Goal: Communication & Community: Answer question/provide support

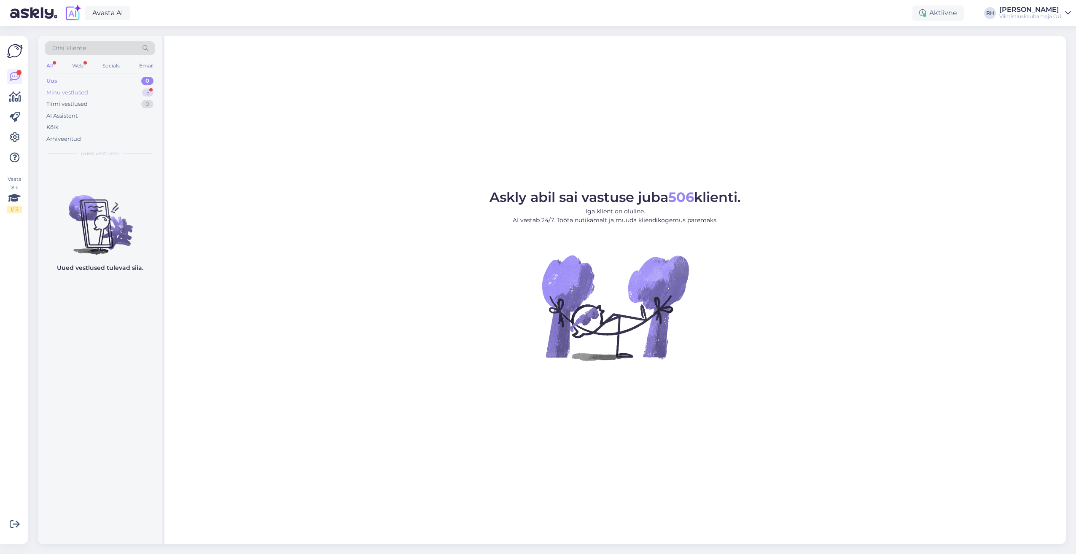
click at [126, 91] on div "Minu vestlused 5" at bounding box center [100, 93] width 110 height 12
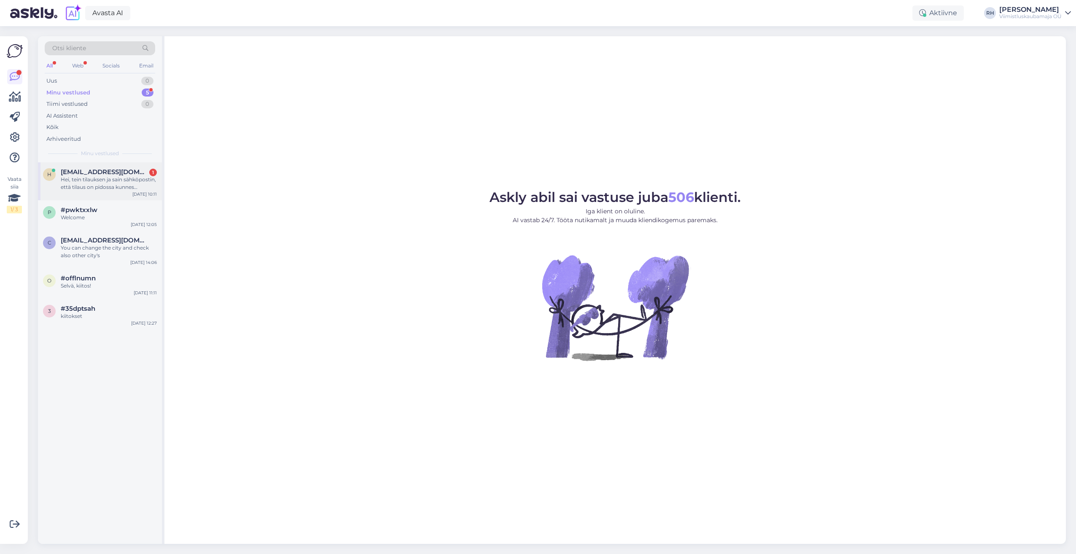
click at [108, 187] on div "Hei, tein tilauksen ja sain sähköpostin, että tilaus on pidossa kunnes [PERSON_…" at bounding box center [109, 183] width 96 height 15
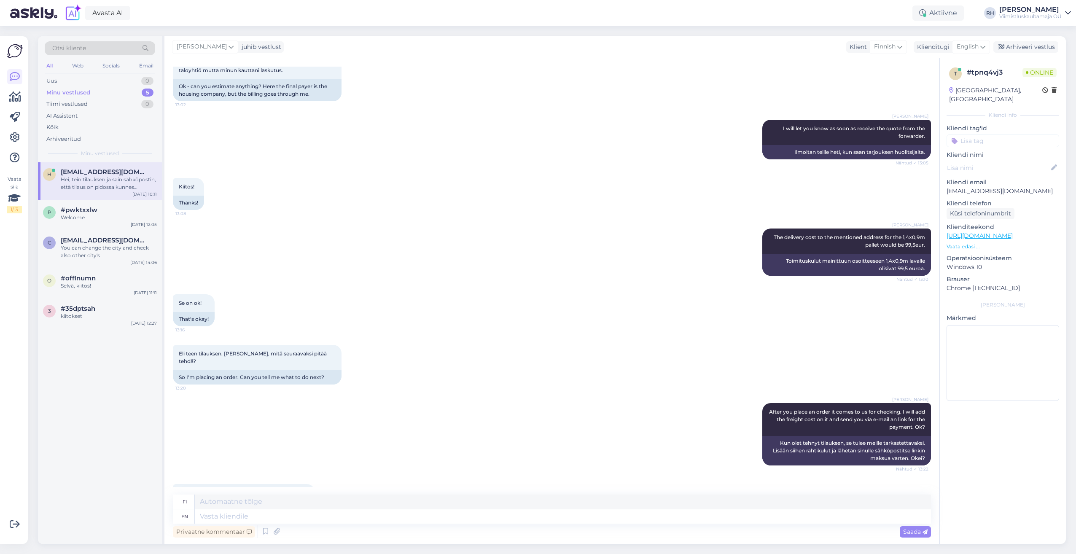
scroll to position [1070, 0]
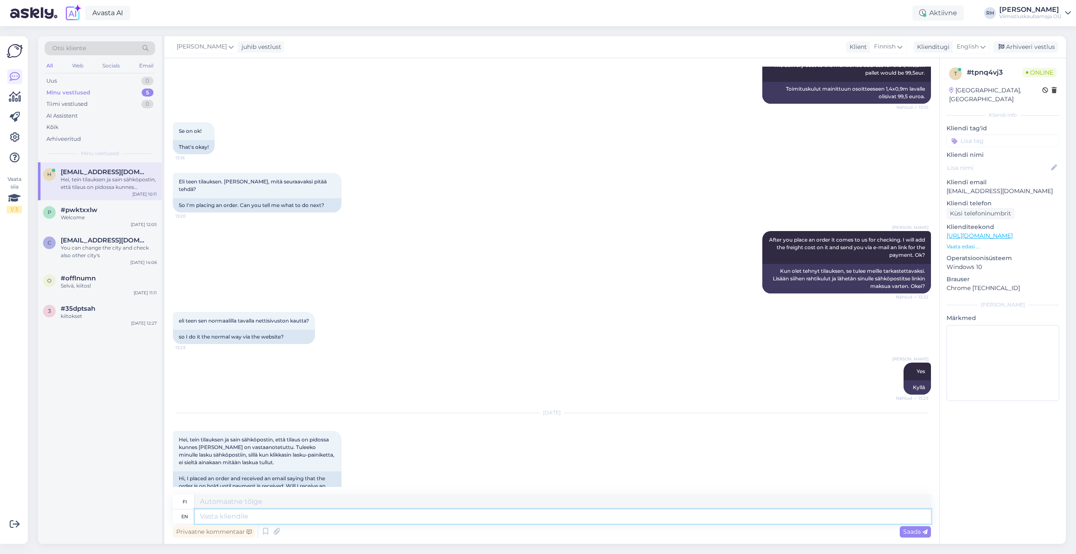
click at [243, 519] on textarea at bounding box center [563, 516] width 736 height 14
type textarea "Hi."
type textarea "Hei."
type textarea "Hi. As i"
type textarea "Hei. [GEOGRAPHIC_DATA]"
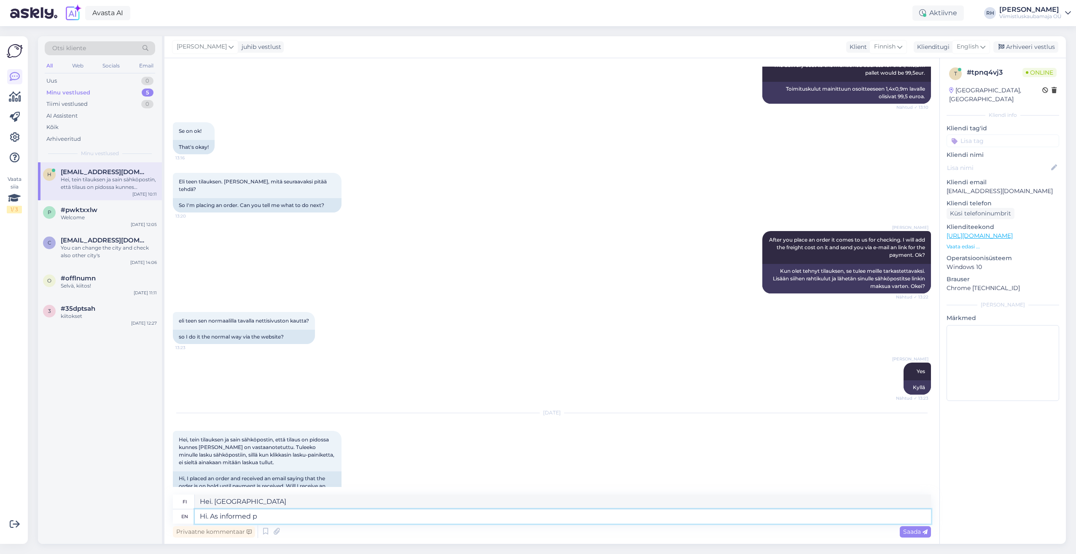
type textarea "Hi. As informed pr"
type textarea "Hei. Kuten ilmoitettu"
type textarea "Hi. As informed prior"
type textarea "Hei. Kuten aiemmin ilmoitettiin"
type textarea "Hi. As informed prior we w"
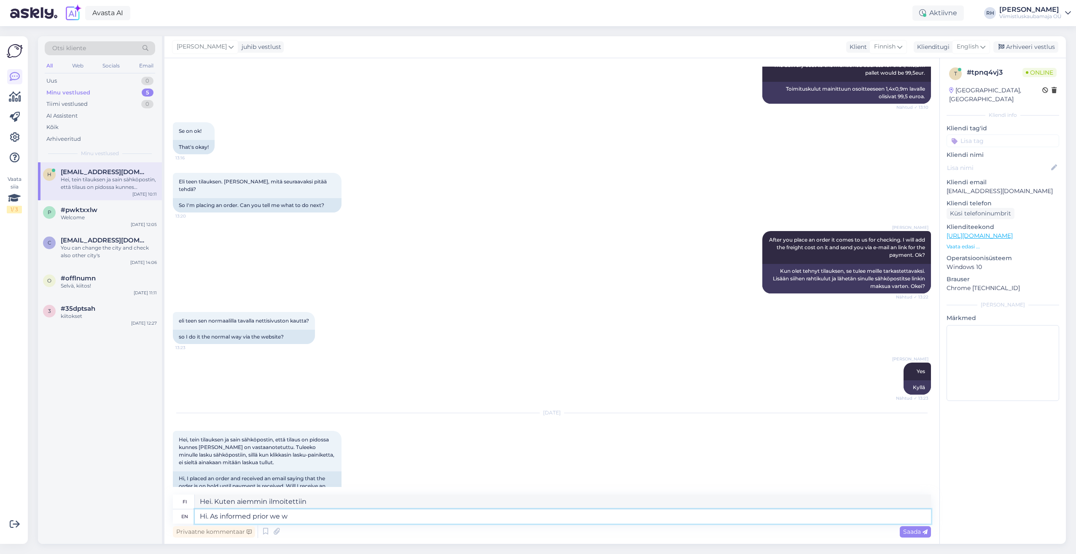
type textarea "Hei. Kuten aiemmin ilmoitimme"
type textarea "Hi. As informed prior we will a"
type textarea "Hei. Kuten aiemmin ilmoitimme, teemme niin"
type textarea "Hi. As informed prior we will add t"
type textarea "Hei. Kuten aiemmin ilmoitimme, lisäämme"
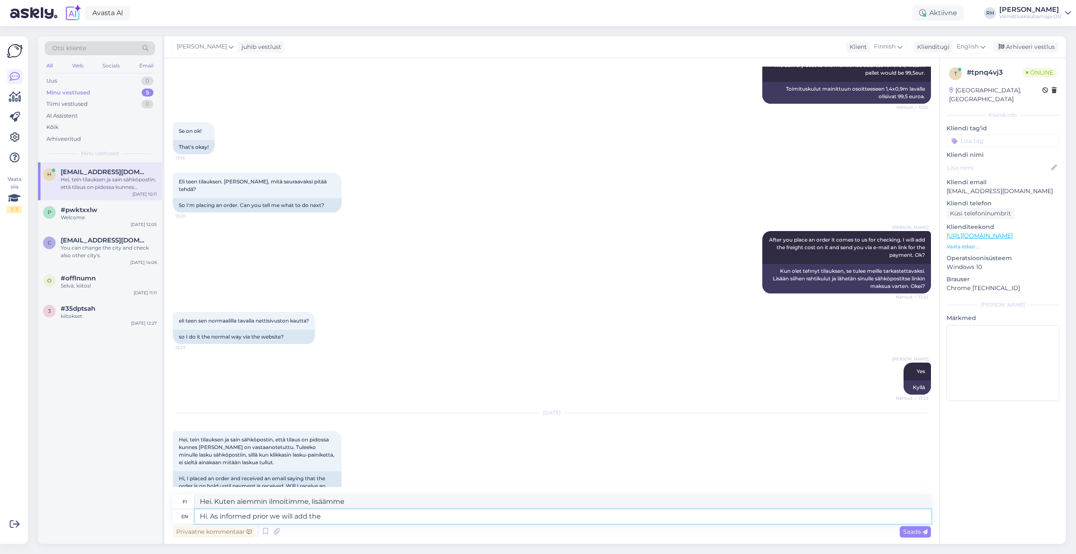
type textarea "Hi. As informed prior we will add the f"
type textarea "Hei. Kuten aiemmin ilmoitettiin, lisäämme"
type textarea "Hi. As informed prior we will add the freight"
type textarea "Hei. Kuten aiemmin ilmoitettiin, lisäämme rahdin."
type textarea "Hi. As informed prior we will add the freight cost"
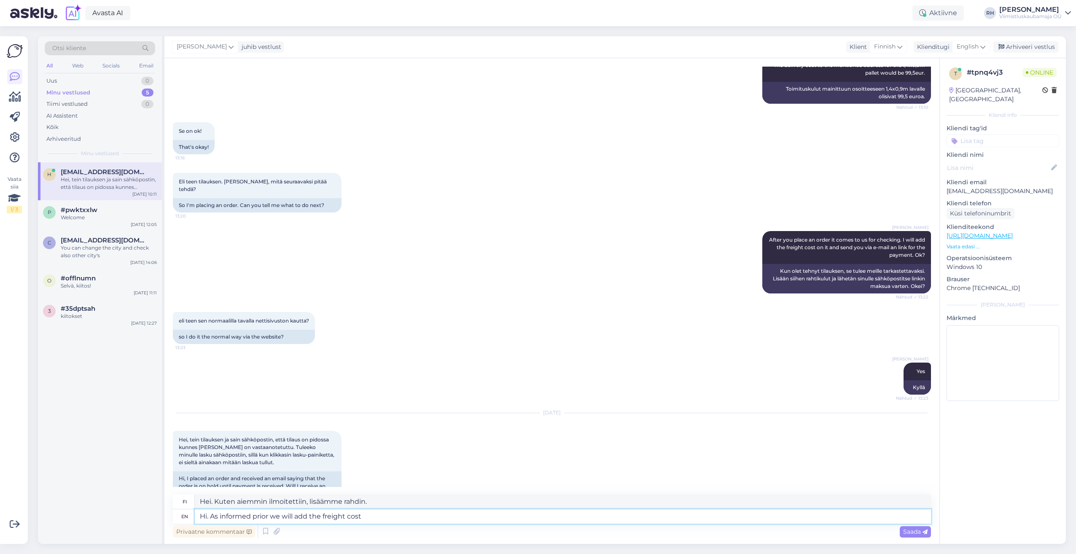
type textarea "Hei. Kuten aiemmin ilmoitettiin, lisäämme rahtikulut"
type textarea "Hi. As informed prior we will add the freight cost in"
type textarea "Hei. Kuten aiemmin ilmoitettiin, lisäämme rahtikulut hintaan"
type textarea "Hi. As informed prior we will add the freight cost"
type textarea "Hei. Kuten aiemmin ilmoitettiin, lisäämme rahtikulut"
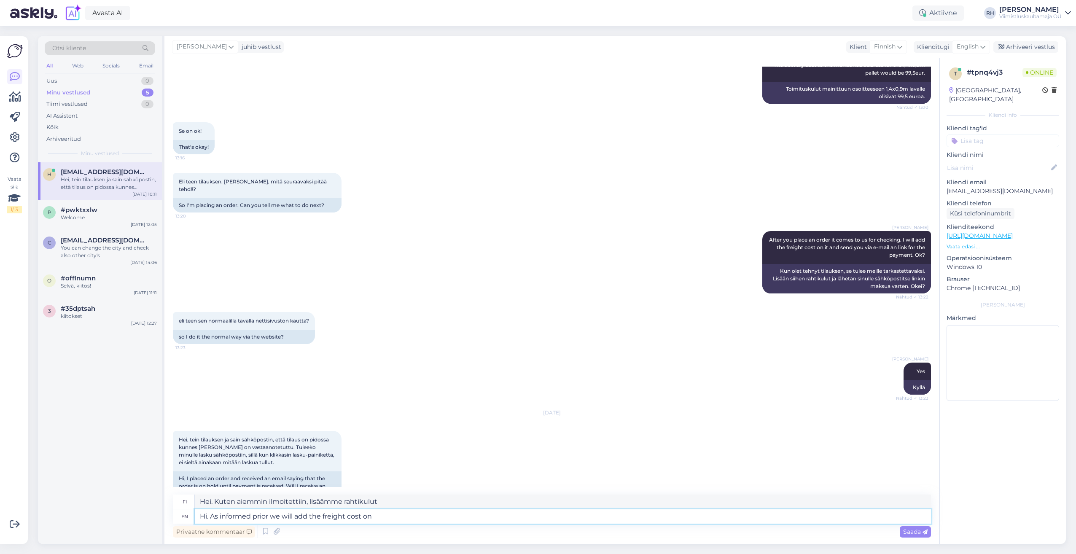
type textarea "Hi. As informed prior we will add the freight cost on"
type textarea "Hei. Kuten aiemmin ilmoitettiin, lisäämme rahtikulut hintaan"
type textarea "Hi. As informed prior we will add the freight cost on it"
type textarea "Hei. Kuten aiemmin ilmoitettiin, lisäämme siihen rahtikulut."
type textarea "Hi. As informed prior we will add the freight cost on it and"
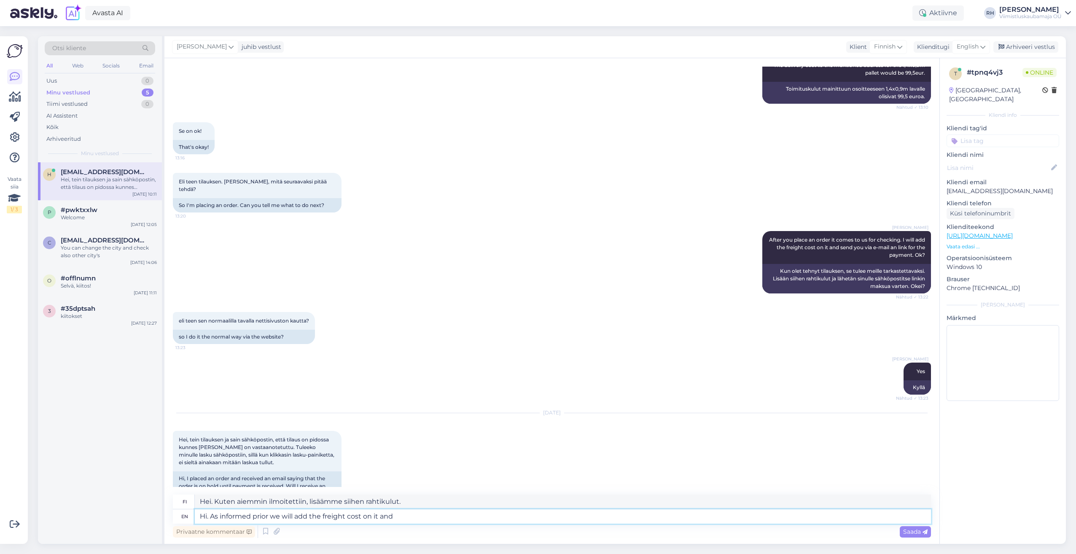
type textarea "Hei. Kuten aiemmin ilmoitettiin, lisäämme siihen rahtikulut ja"
type textarea "Hi. As informed prior we will add the freight cost on it and send"
type textarea "Hei. Kuten aiemmin ilmoitettiin, lisäämme siihen rahtikulut ja lähetämme sen."
type textarea "Hi. As informed prior we will add the freight cost on it and send you t"
type textarea "Hei. Kuten aiemmin ilmoitimme, lisäämme siihen rahtikulut ja lähetämme sinulle."
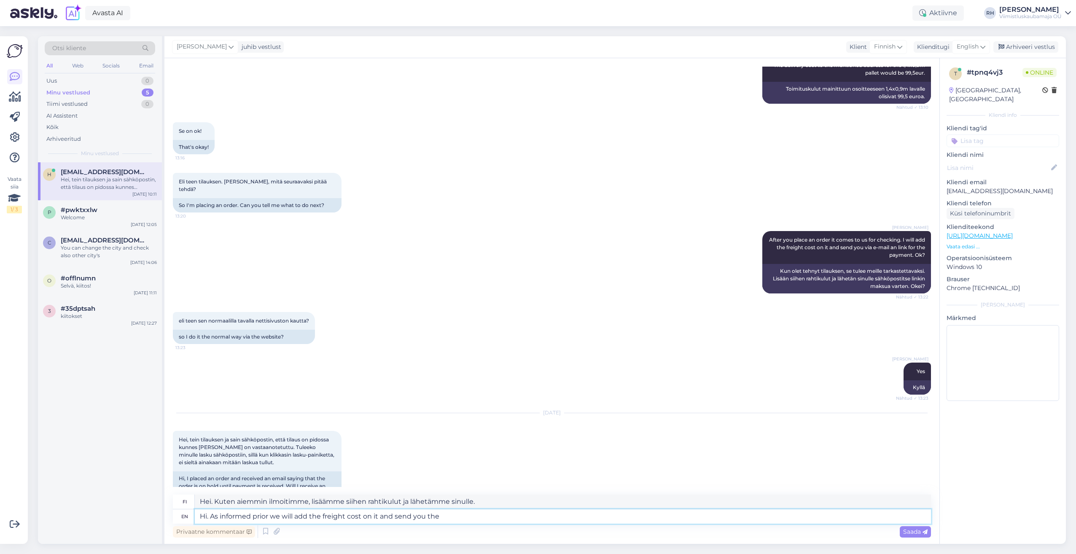
type textarea "Hi. As informed prior we will add the freight cost on it and send you the l"
type textarea "Hei. Kuten aiemmin ilmoitimme, lisäämme siihen rahtikulut ja lähetämme sinulle"
type textarea "Hi. As informed prior we will add the freight cost on it and send you the ling"
type textarea "Hei. Kuten aiemmin ilmoitettiin, lisäämme siihen rahtikulut ja lähetämme sinull…"
click at [378, 516] on textarea "Hi. As informed prior we will add the freight cost on it and send you the ling" at bounding box center [563, 516] width 736 height 14
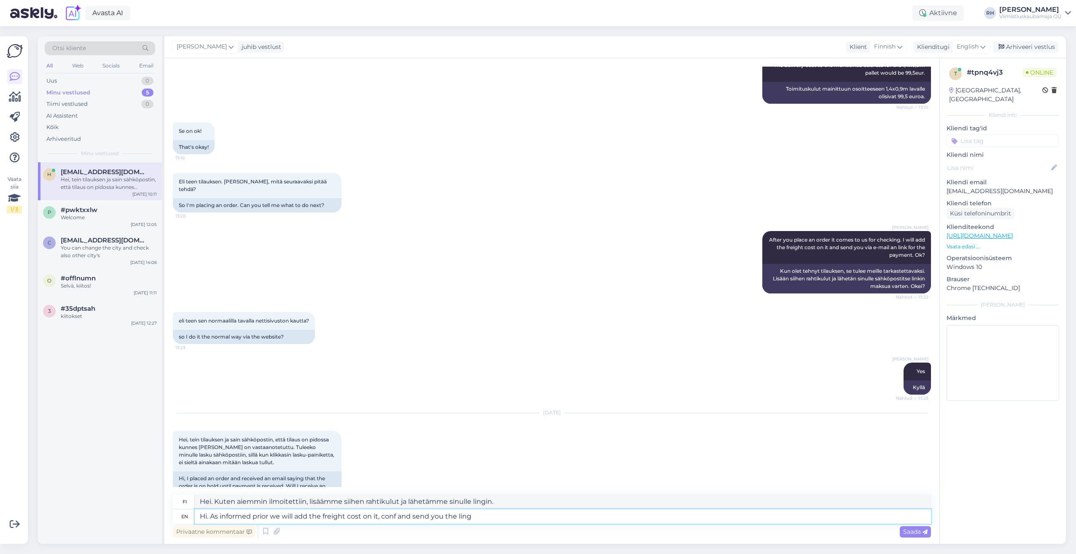
type textarea "Hi. As informed prior we will add the freight cost on it, confi and send you th…"
type textarea "Hei. Kuten aiemmin ilmoitettiin, lisäämme siihen rahtikulut, vahvistamme ja läh…"
type textarea "Hi. As informed prior we will add the freight cost on it, confir and send you t…"
type textarea "Hei. Kuten aiemmin ilmoitettiin, lisäämme siihen rahtikulut, vakuutamme ja lähe…"
type textarea "Hi. As informed prior we will add the freight cost on it, confirm and send you …"
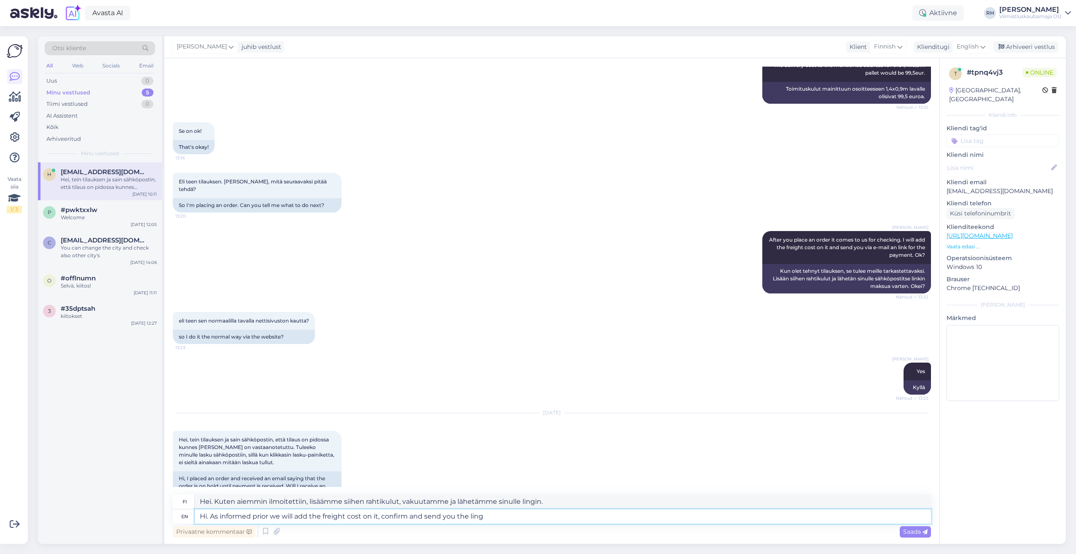
type textarea "Hei. Kuten aiemmin ilmoitettiin, lisäämme siihen rahtikulut, vahvistamme ja läh…"
type textarea "Hi. As informed prior we will add the freight cost on it, confirm it and send y…"
type textarea "Hei. Kuten aiemmin ilmoitettiin, lisäämme siihen rahtikulut, vahvistamme sen ja…"
click at [502, 510] on textarea "Hi. As informed prior we will add the freight cost on it, confirm it and send y…" at bounding box center [563, 516] width 736 height 14
type textarea "Hi. As informed prior we will add the freight cost on it, confirm it and send y…"
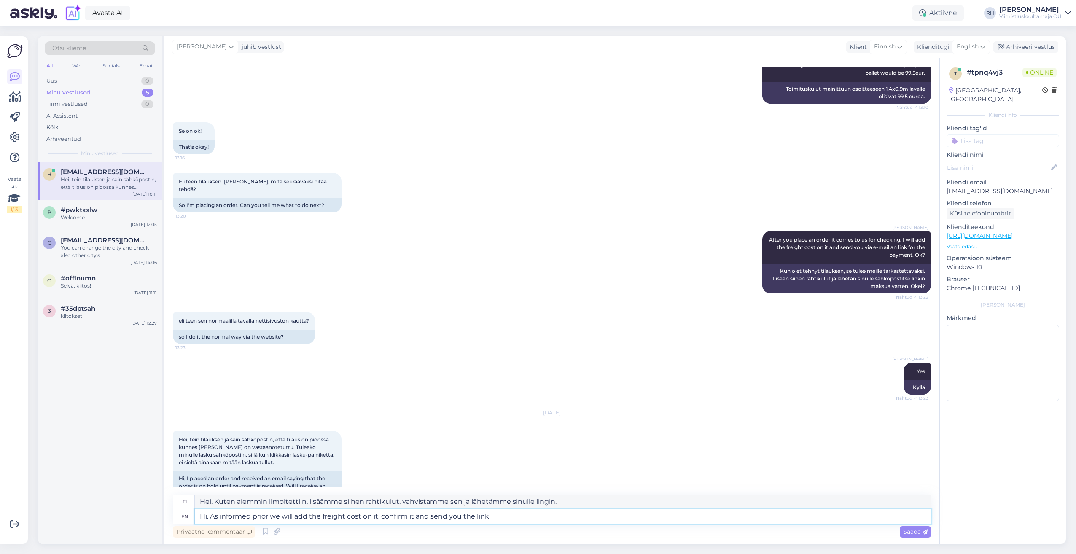
type textarea "Hei. Kuten aiemmin ilmoitettiin, lisäämme siihen rahtikulut, vahvistamme sen ja…"
type textarea "Hi. As informed prior we will add the freight cost on it, confirm it and send y…"
type textarea "Hei. Kuten aiemmin ilmoitimme, lisäämme siihen rahtikulut, vahvistamme sen ja l…"
type textarea "Hi. As informed prior we will add the freight cost on it, confirm it and send y…"
type textarea "Hei. Kuten aiemmin ilmoitettiin, lisäämme siihen rahtikulut, vahvistamme sen ja…"
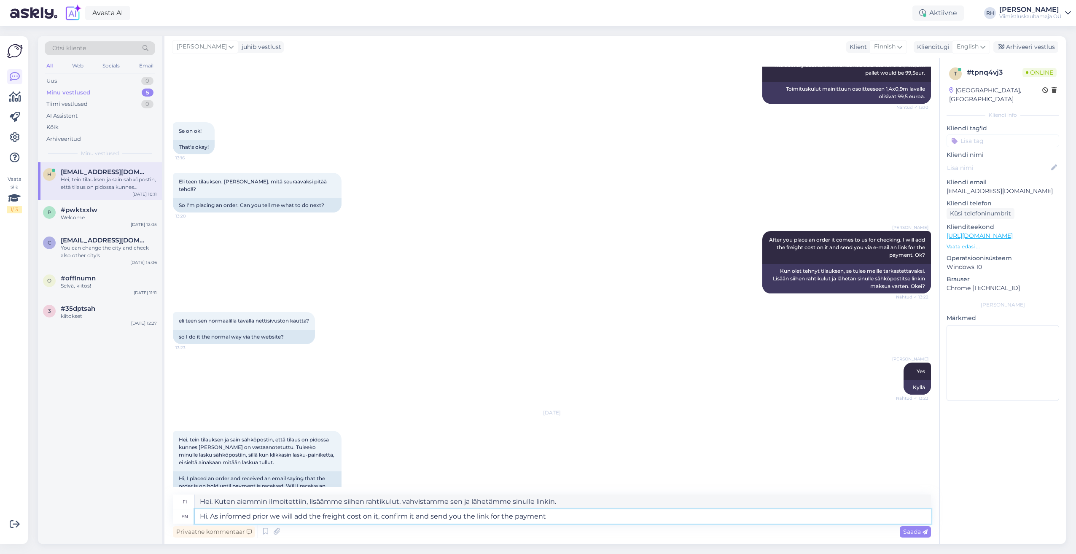
type textarea "Hi. As informed prior we will add the freight cost on it, confirm it and send y…"
type textarea "Hei. Kuten aiemmin ilmoitimme, lisäämme siihen rahtikulut, vahvistamme sen ja l…"
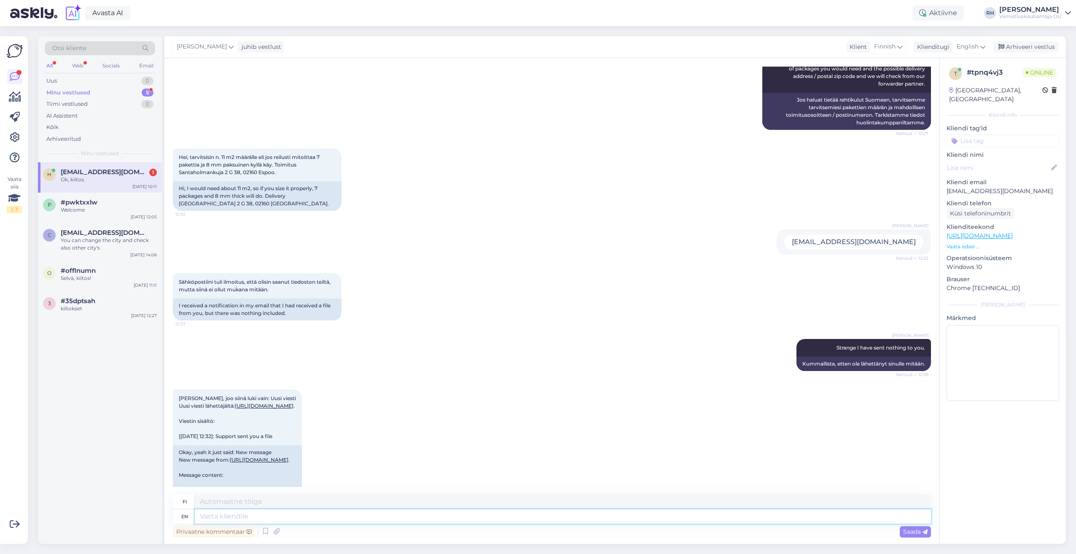
scroll to position [259, 0]
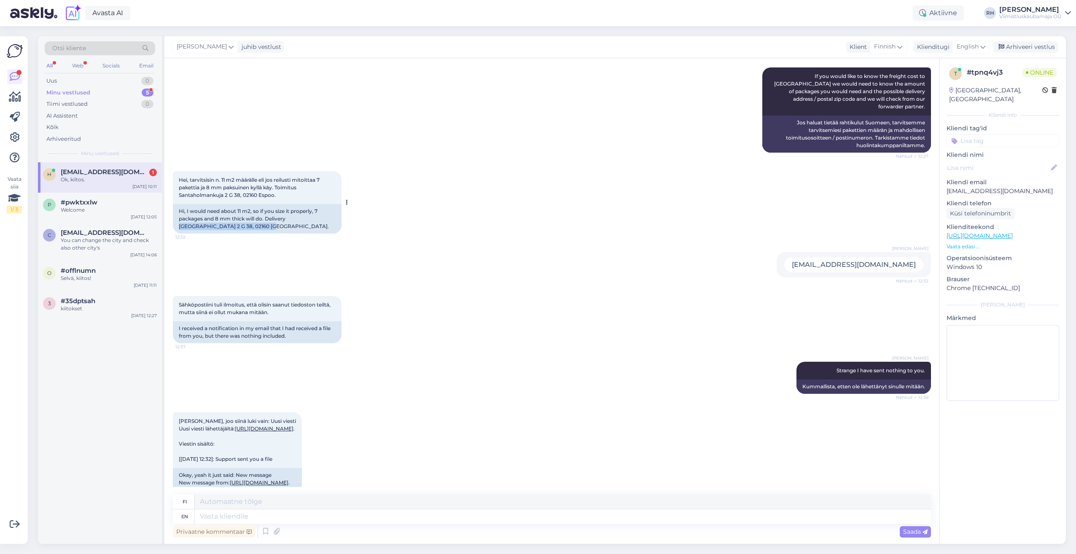
drag, startPoint x: 225, startPoint y: 204, endPoint x: 289, endPoint y: 196, distance: 64.7
click at [289, 204] on div "Hi, I would need about 11 m2, so if you size it properly, 7 packages and 8 mm t…" at bounding box center [257, 219] width 169 height 30
copy div "Santaholmankuja 2 G 38, 02160 Espo"
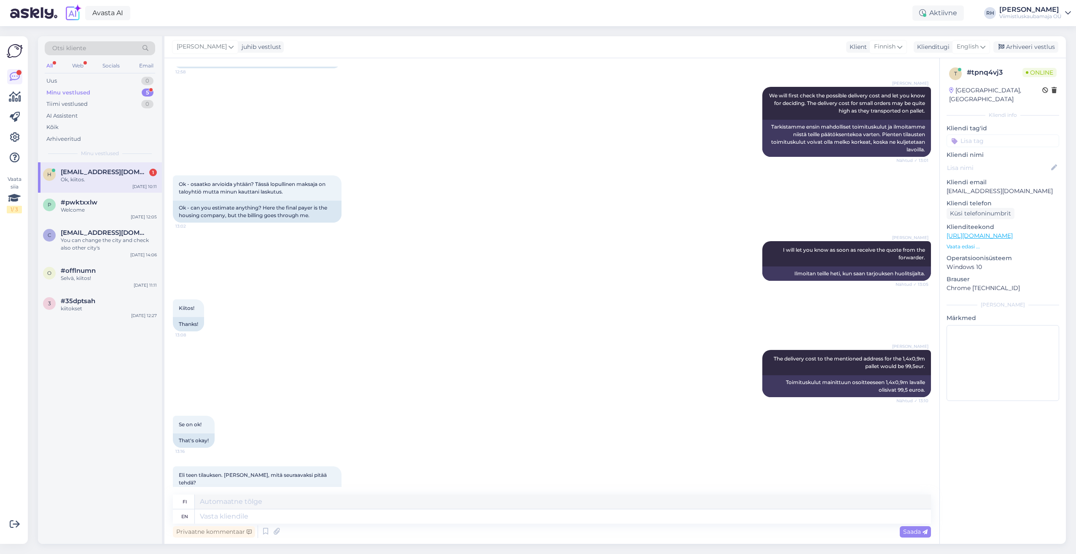
scroll to position [891, 0]
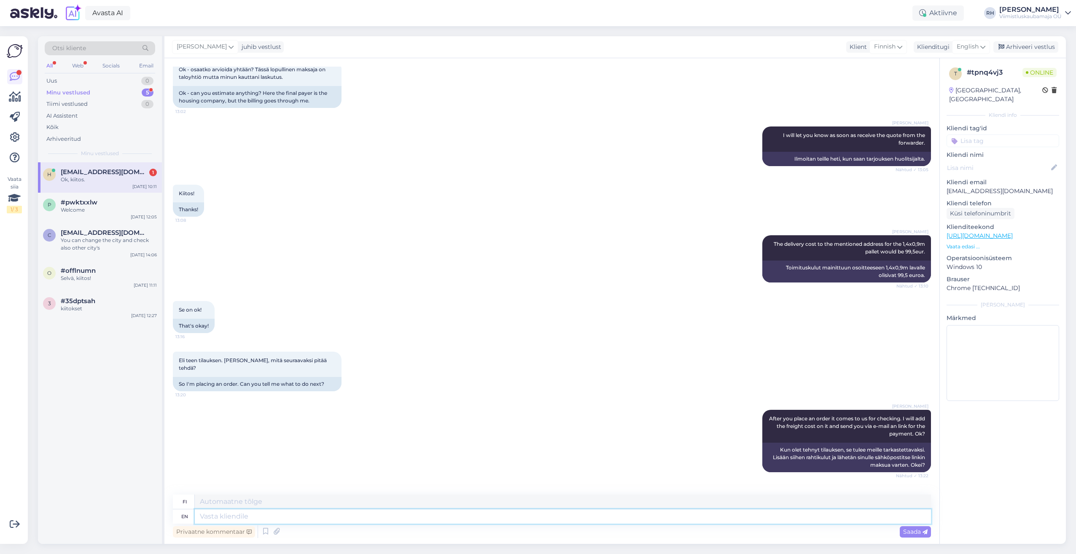
click at [223, 515] on textarea at bounding box center [563, 516] width 736 height 14
type textarea "Here i"
type textarea "Tässä"
type textarea "Here is"
type textarea "Tässä on"
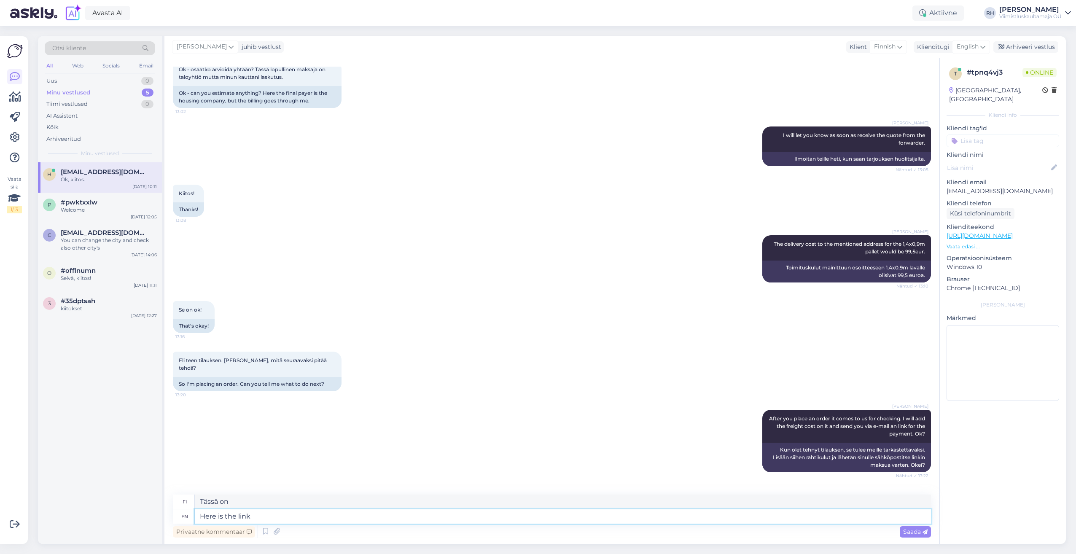
type textarea "Here is the link"
type textarea "Tässä on linkki"
type textarea "Here is the link for"
type textarea "Tässä on linkki osoitteeseen"
type textarea "Here is the link for paymen"
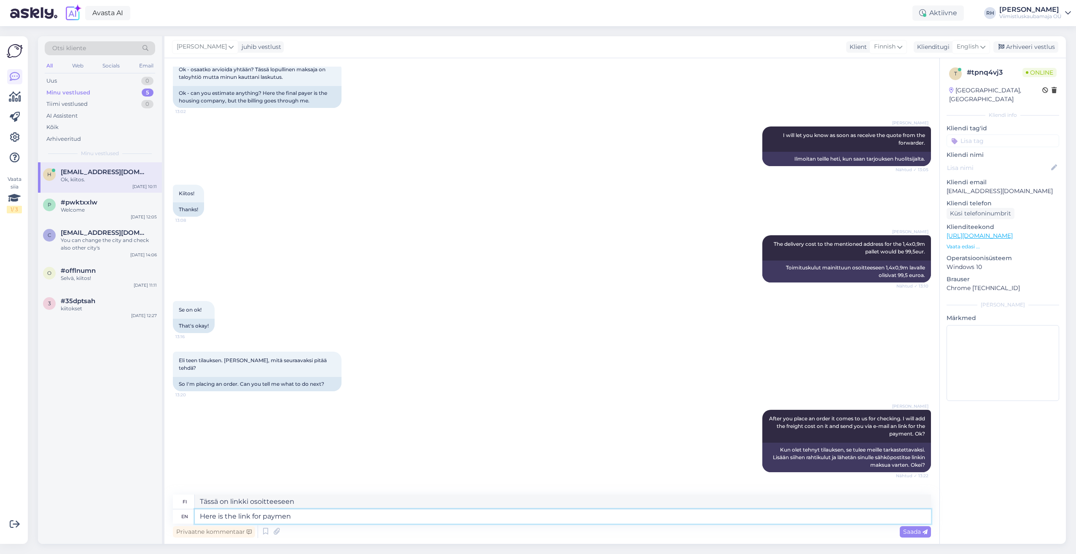
type textarea "Tässä on linkki maksupalveluun"
type textarea "Here is the link for payment:"
type textarea "Tässä on linkki maksua varten:"
paste textarea "[URL][DOMAIN_NAME]"
type textarea "Here is the link for payment: [URL][DOMAIN_NAME]"
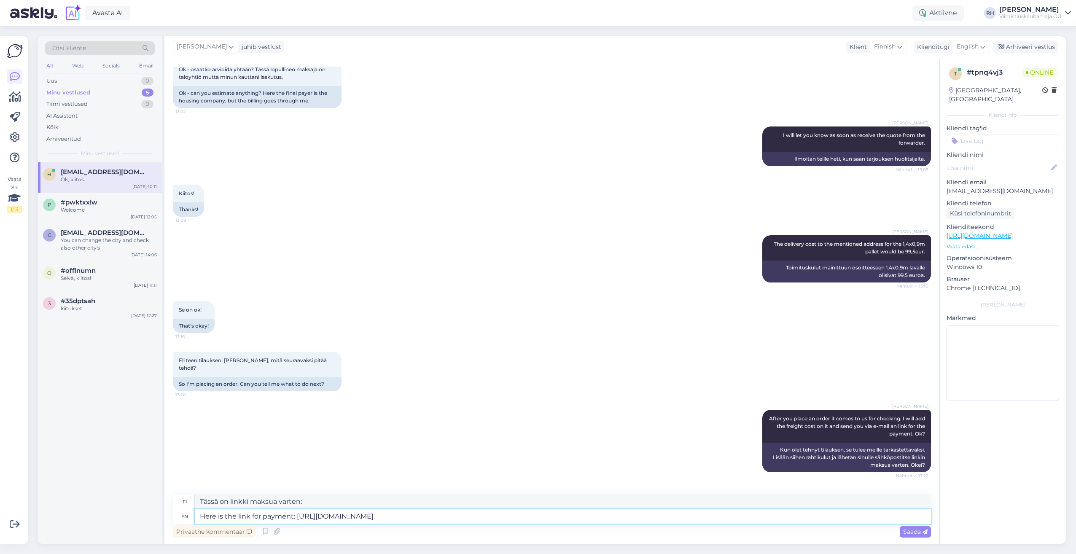
type textarea "Tässä linkki maksuun: [URL][DOMAIN_NAME]"
